Goal: Obtain resource: Download file/media

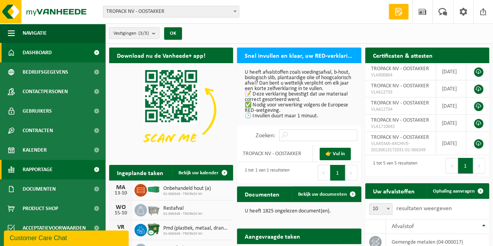
click at [55, 164] on link "Rapportage" at bounding box center [52, 169] width 105 height 19
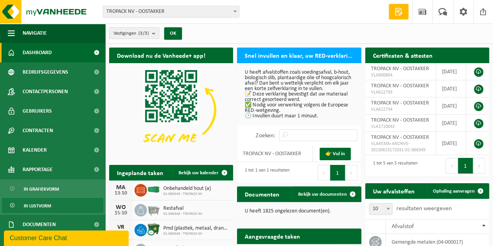
click at [43, 202] on span "In lijstvorm" at bounding box center [37, 205] width 27 height 15
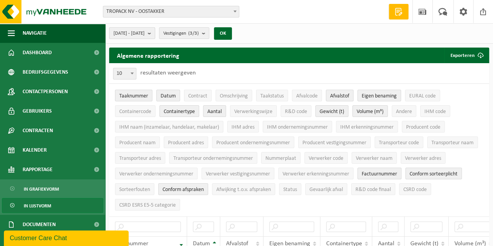
click at [144, 30] on span "[DATE] - [DATE]" at bounding box center [128, 34] width 31 height 12
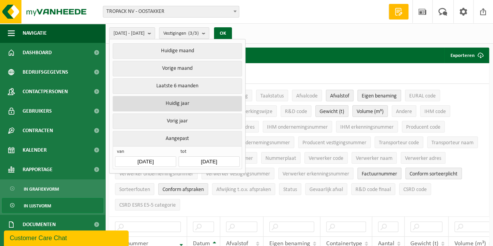
click at [178, 104] on button "Huidig jaar" at bounding box center [177, 104] width 129 height 16
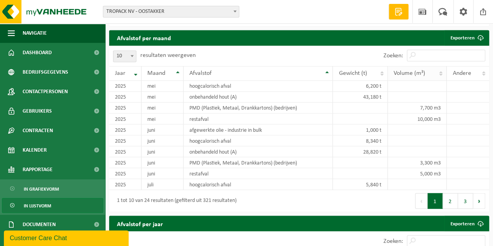
scroll to position [623, 0]
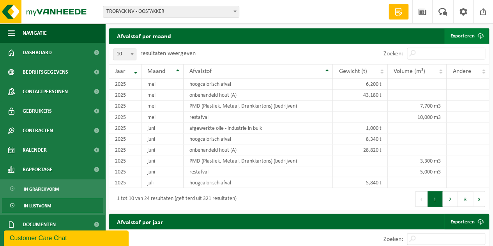
click at [457, 40] on link "Exporteren" at bounding box center [466, 36] width 44 height 16
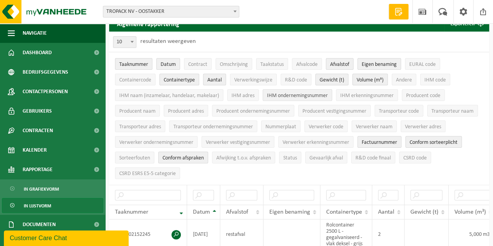
scroll to position [0, 0]
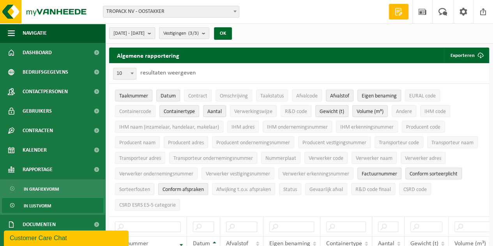
click at [144, 31] on span "[DATE] - [DATE]" at bounding box center [128, 34] width 31 height 12
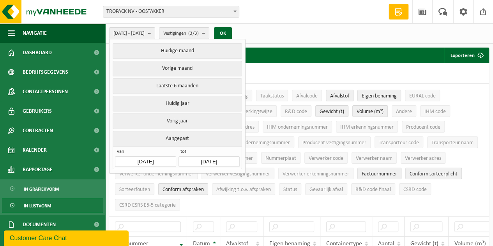
click at [300, 35] on div "[DATE] - [DATE] Huidige maand Vorige maand Laatste 6 maanden Huidig jaar Vorig …" at bounding box center [298, 33] width 387 height 20
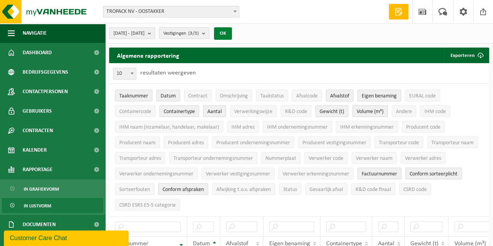
click at [232, 37] on button "OK" at bounding box center [223, 33] width 18 height 12
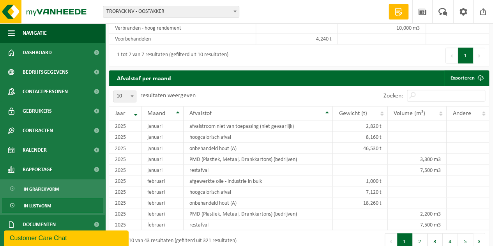
scroll to position [584, 0]
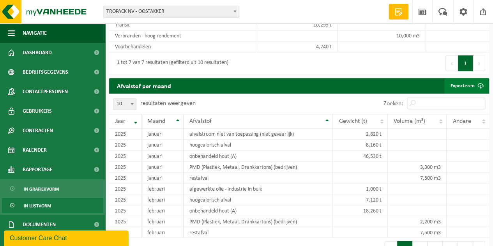
click at [465, 82] on link "Exporteren" at bounding box center [466, 86] width 44 height 16
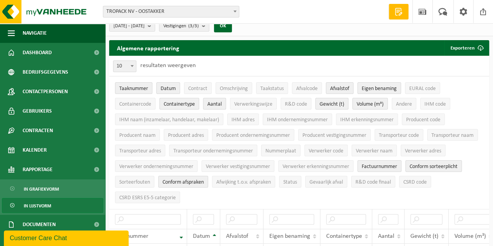
scroll to position [0, 0]
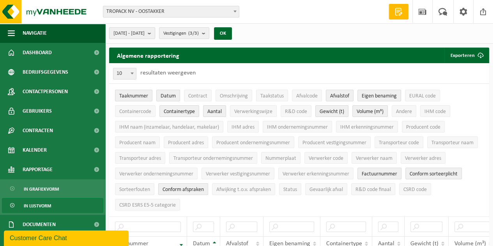
click at [137, 34] on span "[DATE] - [DATE]" at bounding box center [128, 34] width 31 height 12
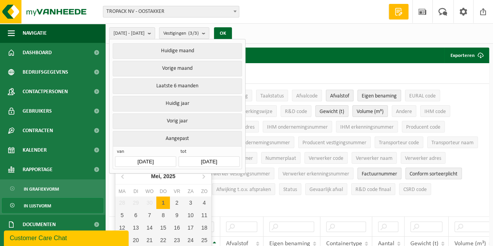
click at [154, 156] on input "[DATE]" at bounding box center [145, 161] width 61 height 11
click at [173, 157] on input "[DATE]" at bounding box center [145, 161] width 61 height 11
click at [153, 157] on input "[DATE]" at bounding box center [145, 161] width 61 height 11
click at [123, 180] on icon at bounding box center [123, 176] width 12 height 12
click at [123, 178] on icon at bounding box center [123, 176] width 2 height 4
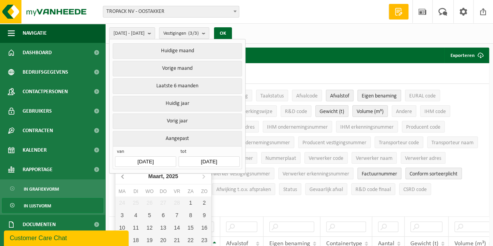
click at [123, 178] on icon at bounding box center [123, 176] width 2 height 4
click at [179, 203] on div "1" at bounding box center [177, 202] width 14 height 12
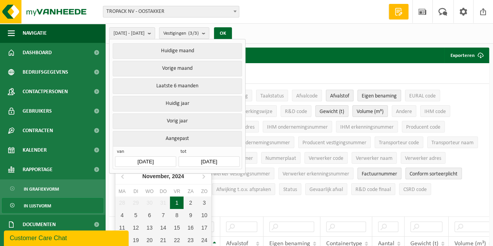
type input "[DATE]"
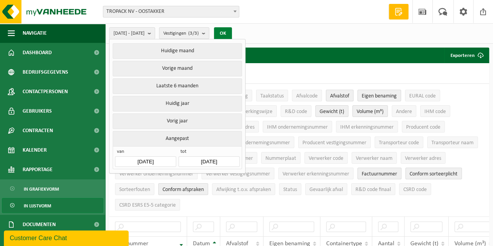
click at [232, 37] on button "OK" at bounding box center [223, 33] width 18 height 12
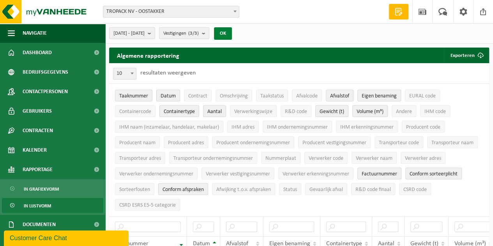
click at [232, 32] on button "OK" at bounding box center [223, 33] width 18 height 12
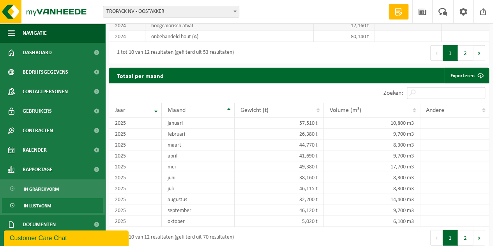
scroll to position [964, 0]
click at [457, 71] on link "Exporteren" at bounding box center [466, 76] width 44 height 16
